Goal: Information Seeking & Learning: Check status

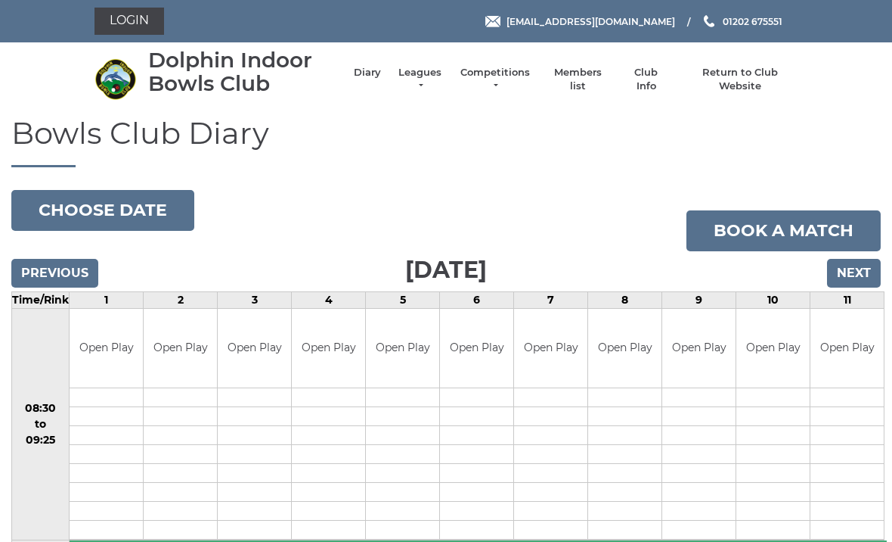
click at [417, 73] on link "Leagues" at bounding box center [420, 79] width 48 height 27
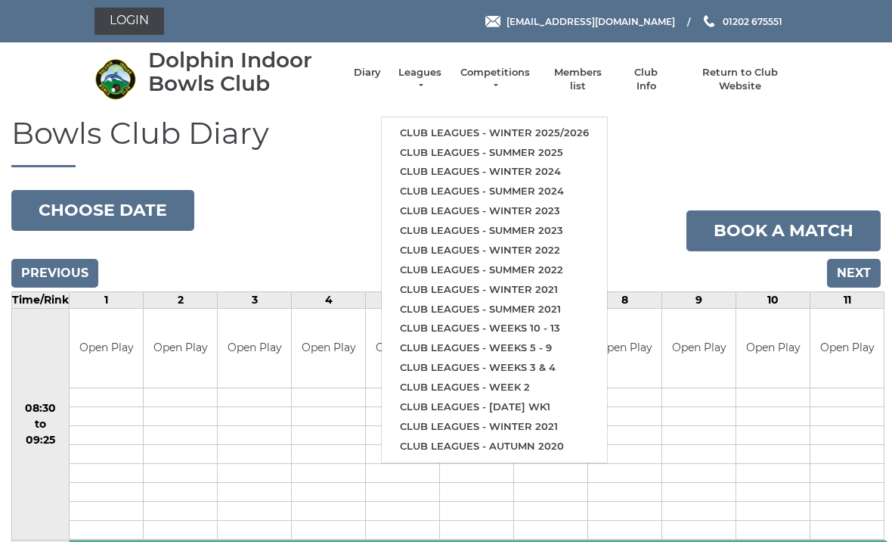
click at [573, 127] on link "Club leagues - Winter 2025/2026" at bounding box center [494, 133] width 225 height 20
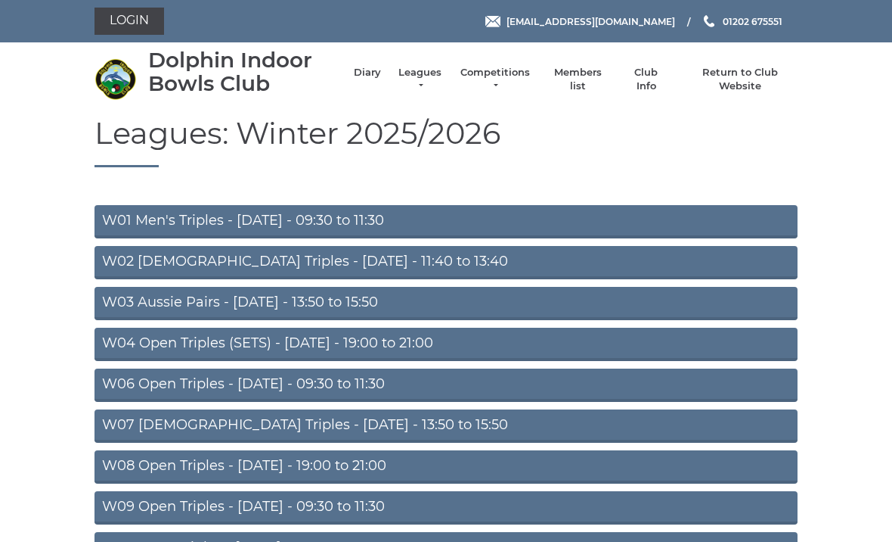
click at [347, 219] on link "W01 Men's Triples - [DATE] - 09:30 to 11:30" at bounding box center [446, 221] width 703 height 33
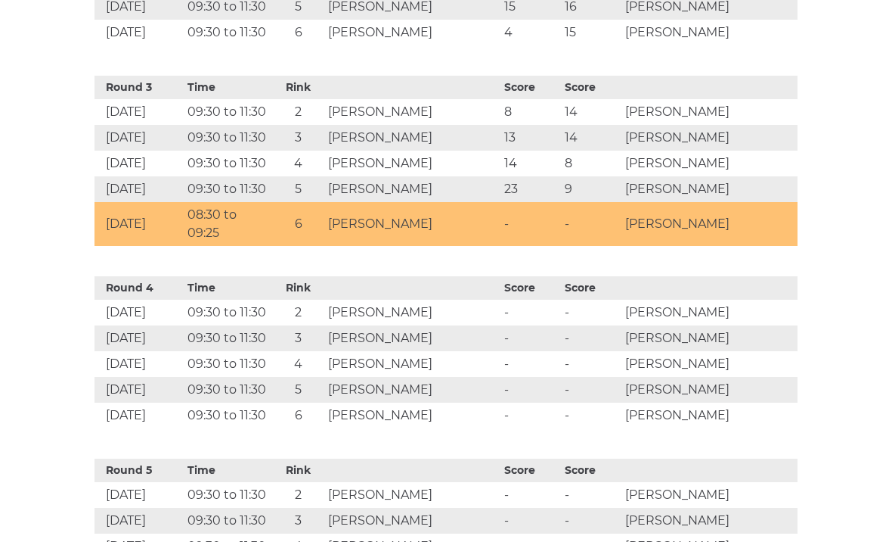
scroll to position [1065, 0]
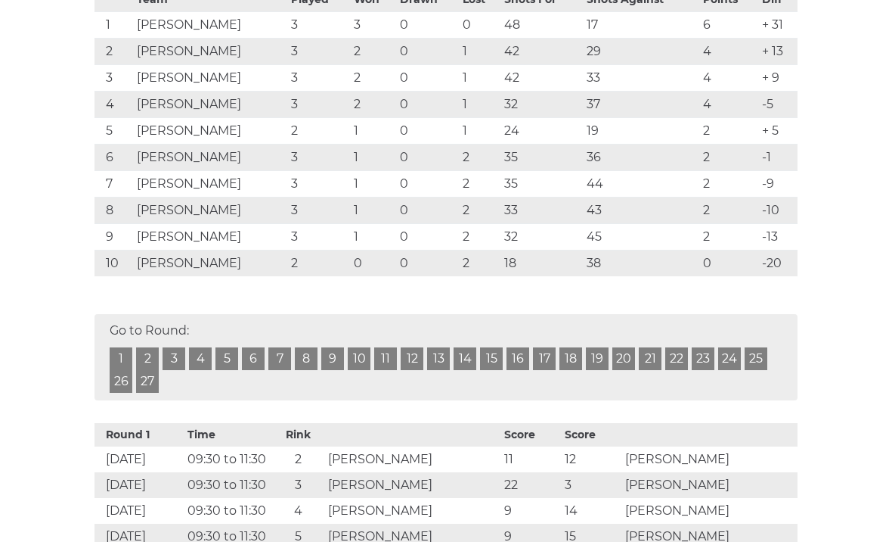
scroll to position [352, 0]
